Goal: Task Accomplishment & Management: Manage account settings

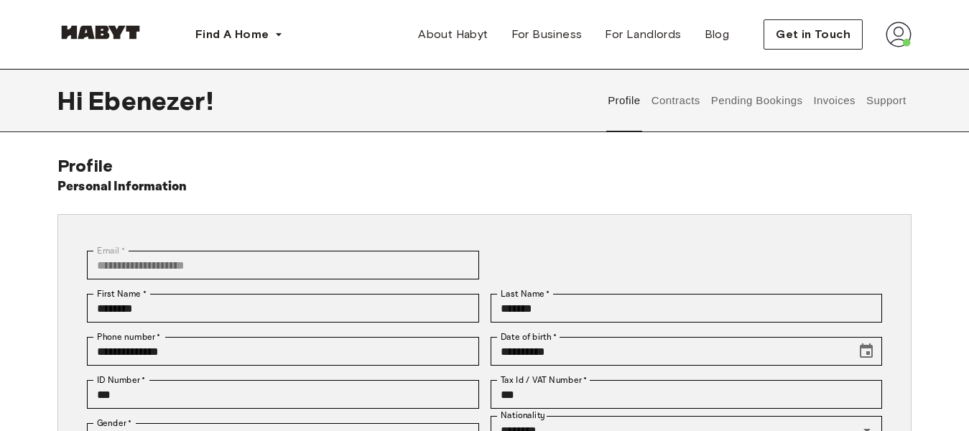
click at [625, 130] on button "Profile" at bounding box center [624, 100] width 37 height 63
click at [683, 109] on button "Contracts" at bounding box center [676, 100] width 52 height 63
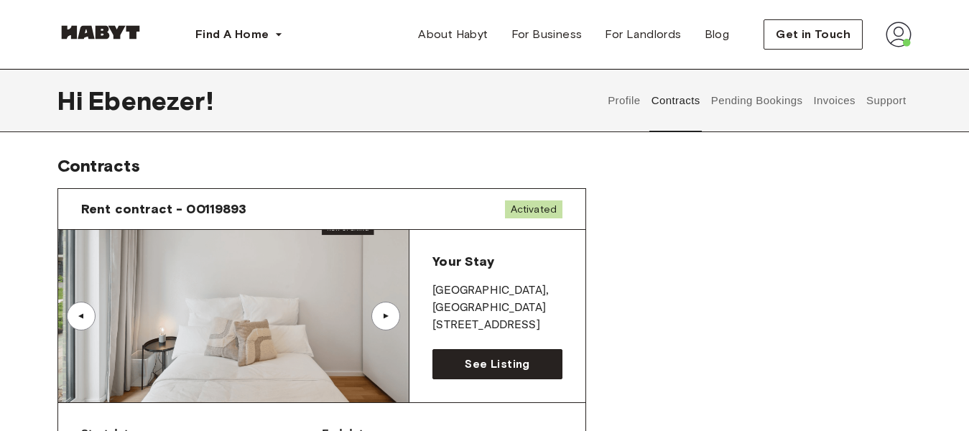
click at [729, 102] on button "Pending Bookings" at bounding box center [757, 100] width 96 height 63
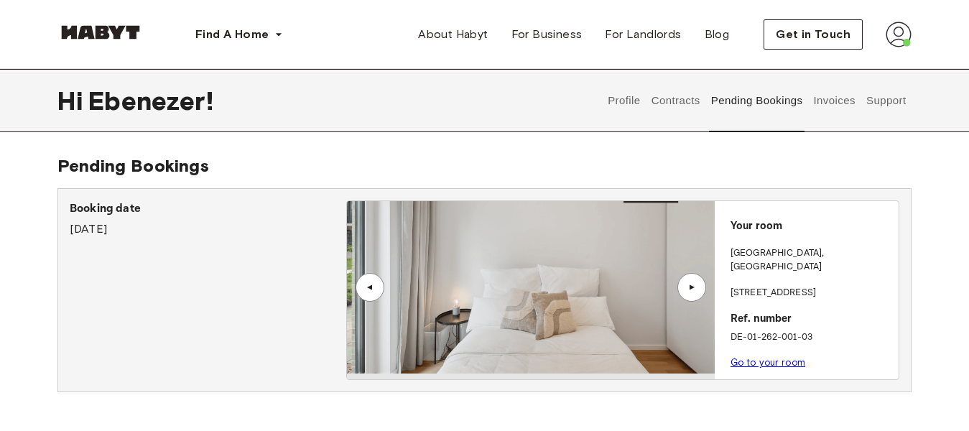
click at [828, 99] on button "Invoices" at bounding box center [834, 100] width 45 height 63
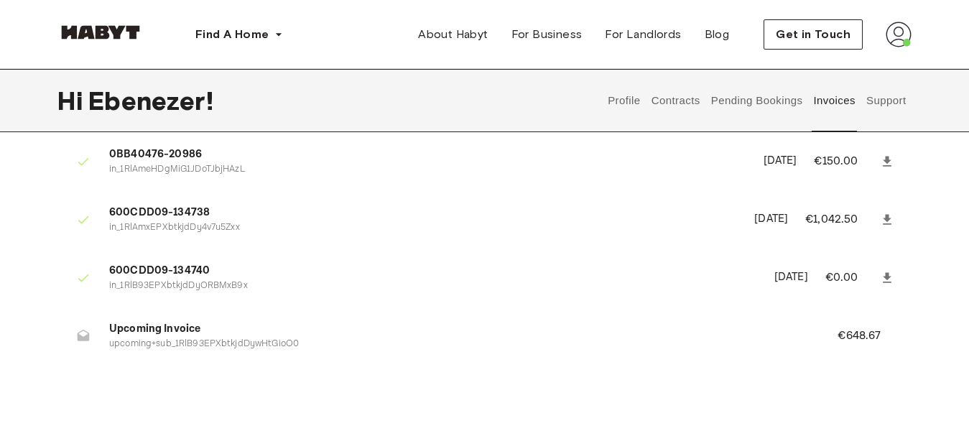
scroll to position [61, 0]
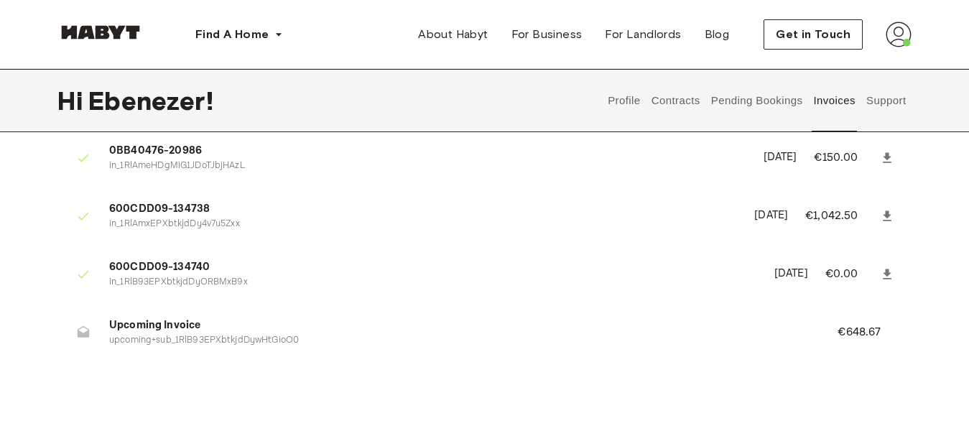
click at [903, 38] on img at bounding box center [899, 35] width 26 height 26
click at [871, 68] on span "Profile" at bounding box center [855, 67] width 36 height 17
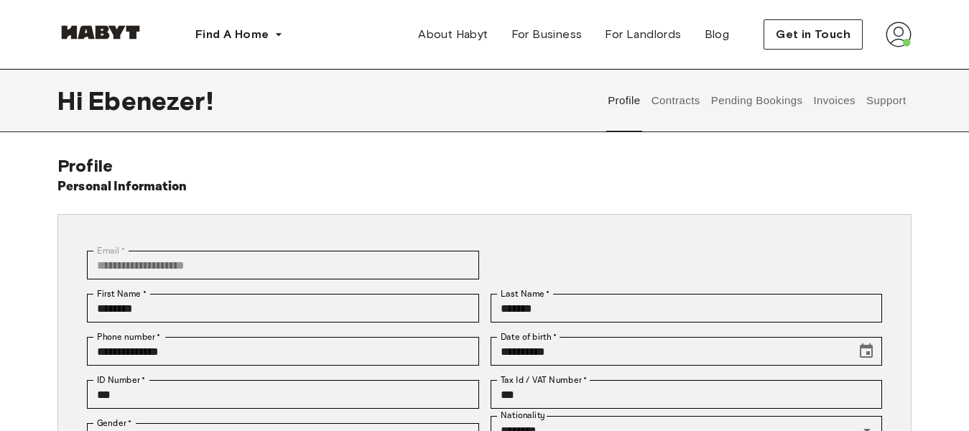
click at [671, 100] on button "Contracts" at bounding box center [676, 100] width 52 height 63
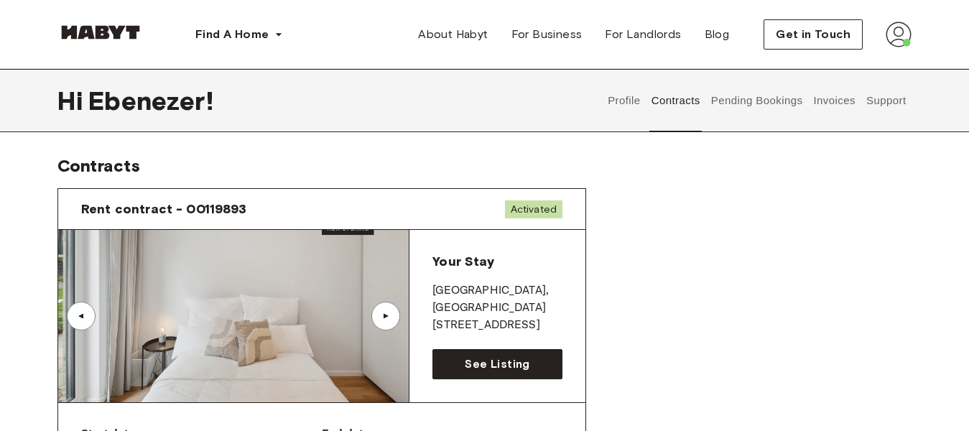
click at [720, 96] on button "Pending Bookings" at bounding box center [757, 100] width 96 height 63
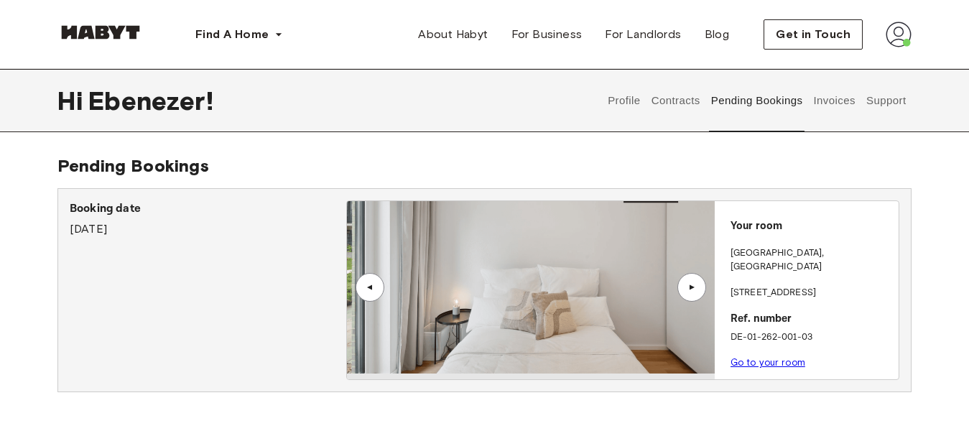
click at [852, 103] on button "Invoices" at bounding box center [834, 100] width 45 height 63
